Goal: Browse casually

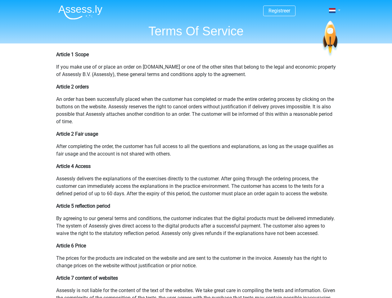
click at [332, 11] on span at bounding box center [332, 10] width 7 height 5
